Goal: Task Accomplishment & Management: Use online tool/utility

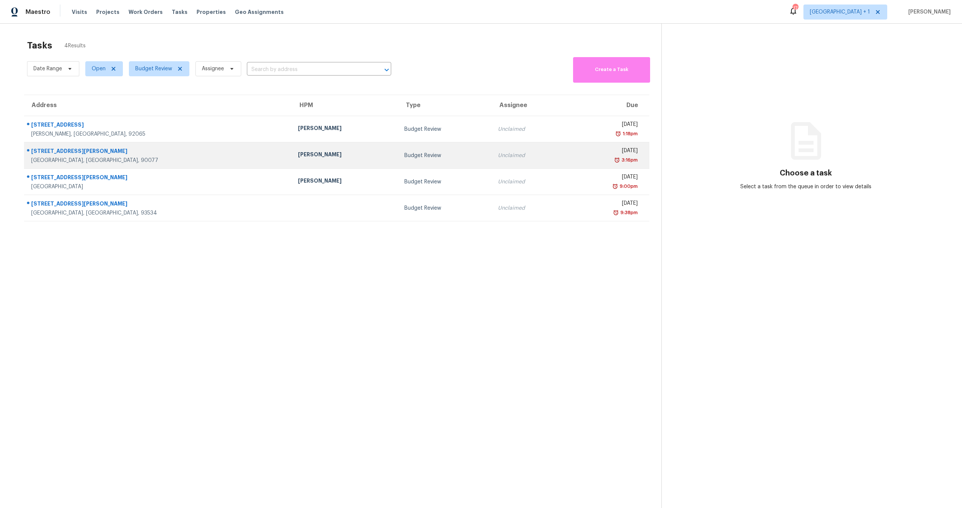
click at [573, 147] on div "[DATE]" at bounding box center [605, 151] width 65 height 9
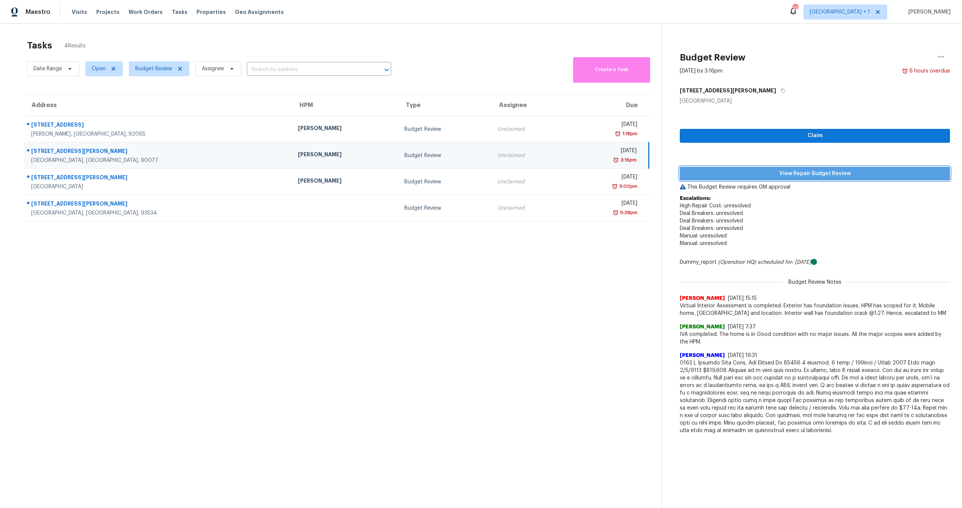
click at [779, 171] on span "View Repair Budget Review" at bounding box center [815, 173] width 258 height 9
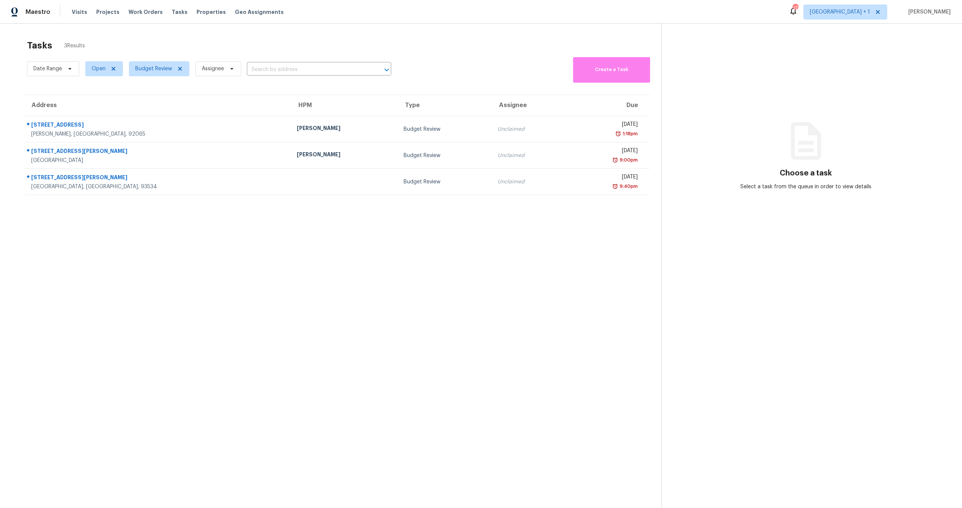
drag, startPoint x: 568, startPoint y: 238, endPoint x: 547, endPoint y: 199, distance: 43.7
click at [567, 236] on section "Tasks 3 Results Date Range Open Budget Review Assignee ​ Create a Task Address …" at bounding box center [336, 284] width 649 height 496
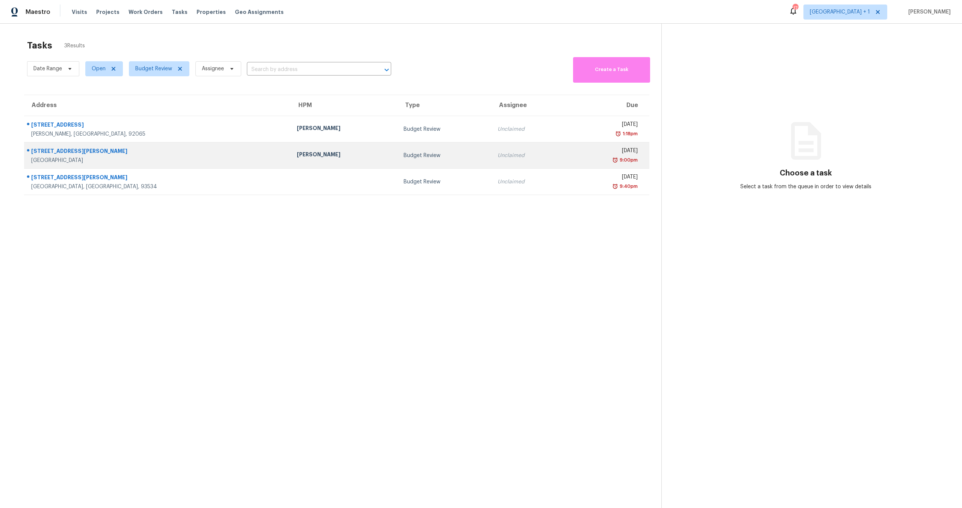
click at [572, 157] on div "9:00pm" at bounding box center [604, 160] width 65 height 8
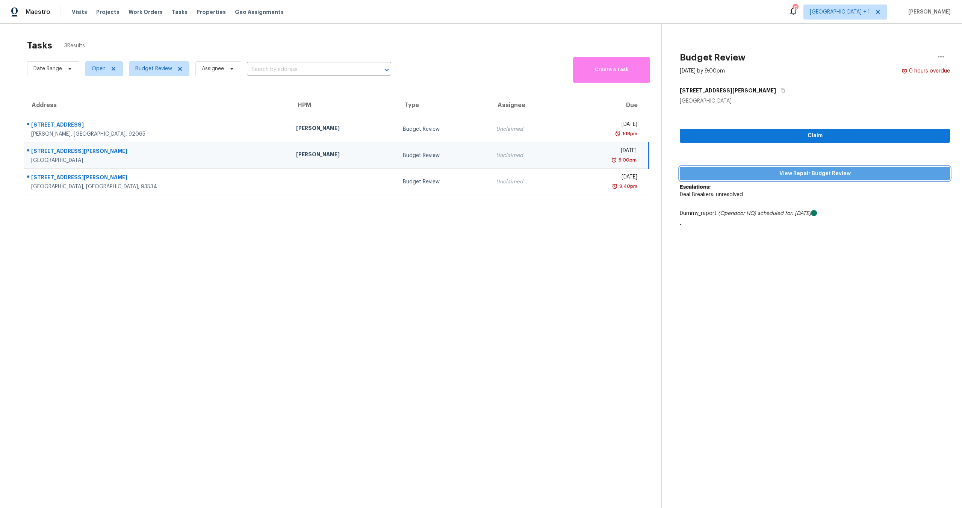
click at [778, 171] on span "View Repair Budget Review" at bounding box center [815, 173] width 258 height 9
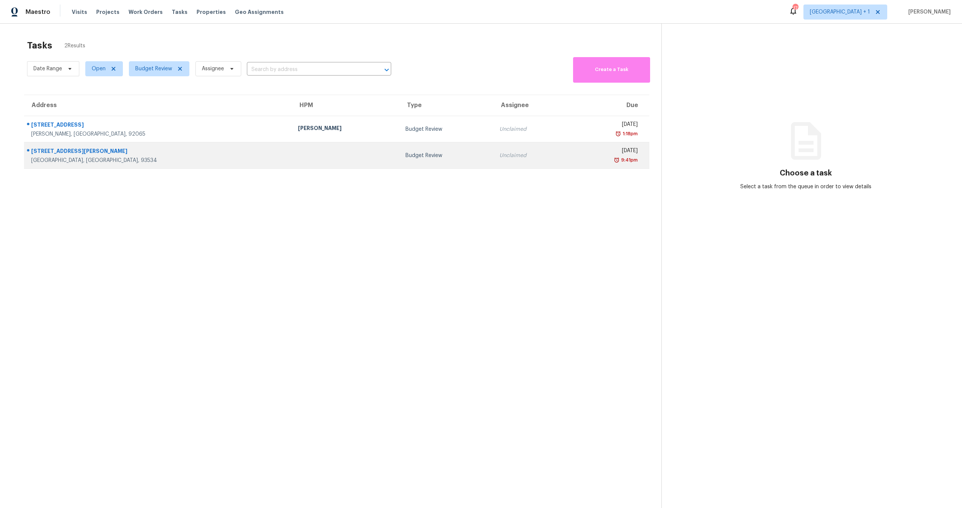
click at [569, 148] on td "Wed, Aug 27th 2025 9:41pm" at bounding box center [609, 155] width 80 height 26
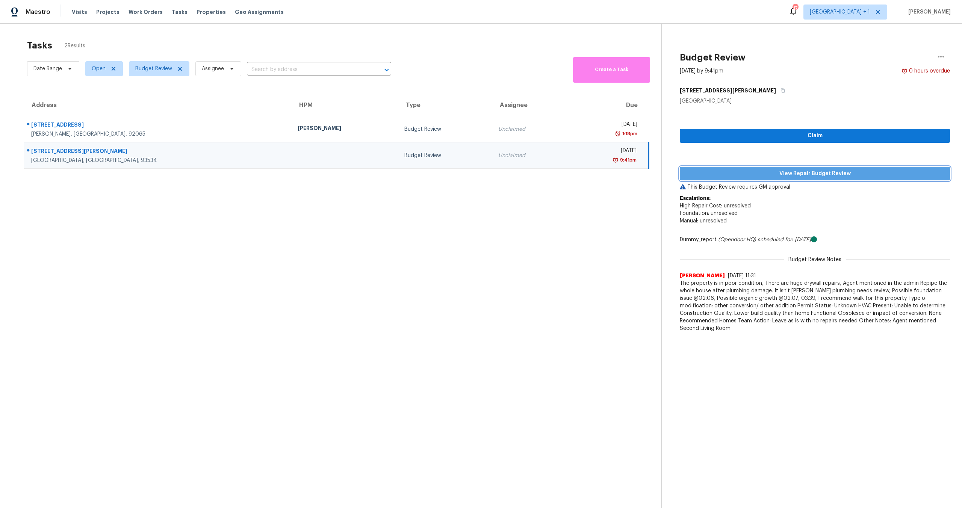
click at [851, 173] on span "View Repair Budget Review" at bounding box center [815, 173] width 258 height 9
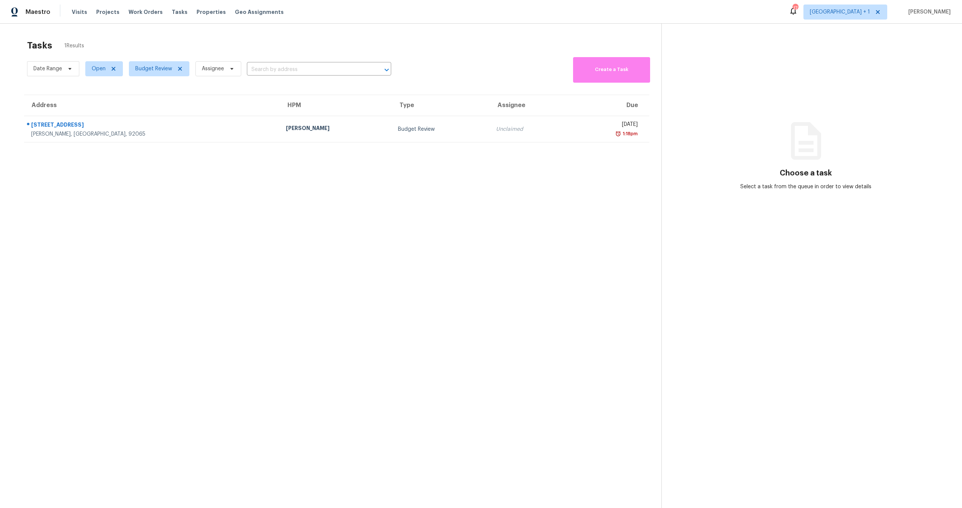
click at [268, 190] on section "Tasks 1 Results Date Range Open Budget Review Assignee ​ Create a Task Address …" at bounding box center [336, 284] width 649 height 496
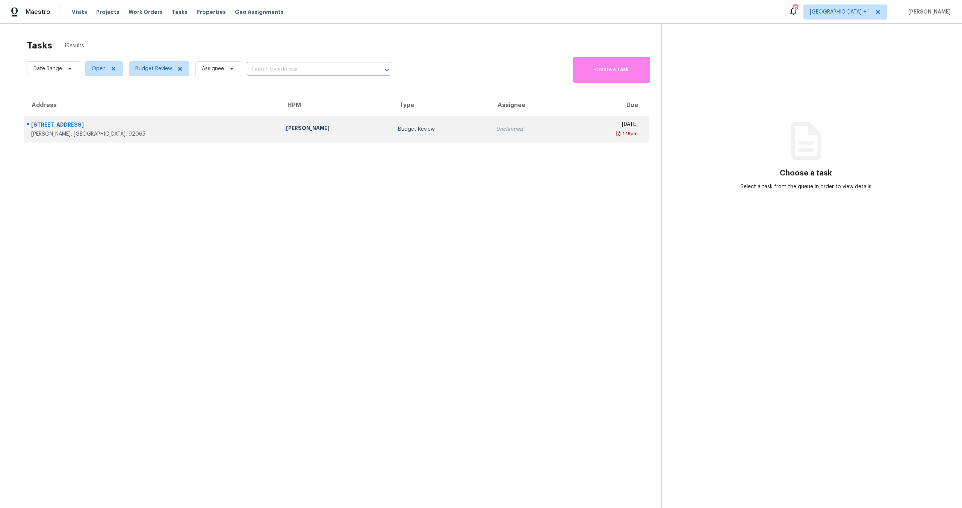
click at [39, 122] on div "[STREET_ADDRESS]" at bounding box center [152, 125] width 243 height 9
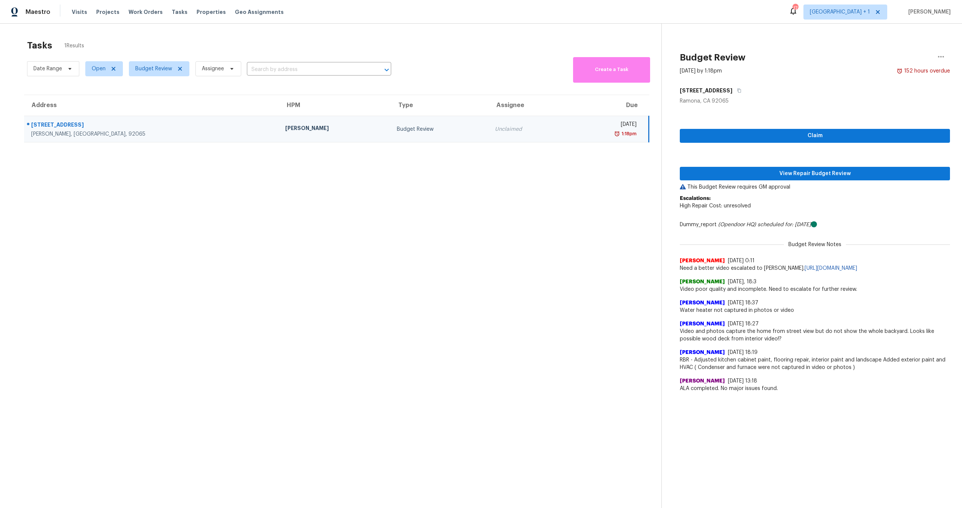
click at [316, 300] on section "Tasks 1 Results Date Range Open Budget Review Assignee ​ Create a Task Address …" at bounding box center [336, 284] width 649 height 496
click at [823, 271] on link "https://opendoor.slack.com/archives/C08984JNZHD/p1755846650520389" at bounding box center [830, 268] width 53 height 5
click at [567, 128] on td "Thu, Aug 21st 2025 1:18pm" at bounding box center [608, 129] width 82 height 26
click at [758, 174] on span "View Repair Budget Review" at bounding box center [815, 173] width 258 height 9
